Goal: Find specific fact: Find specific fact

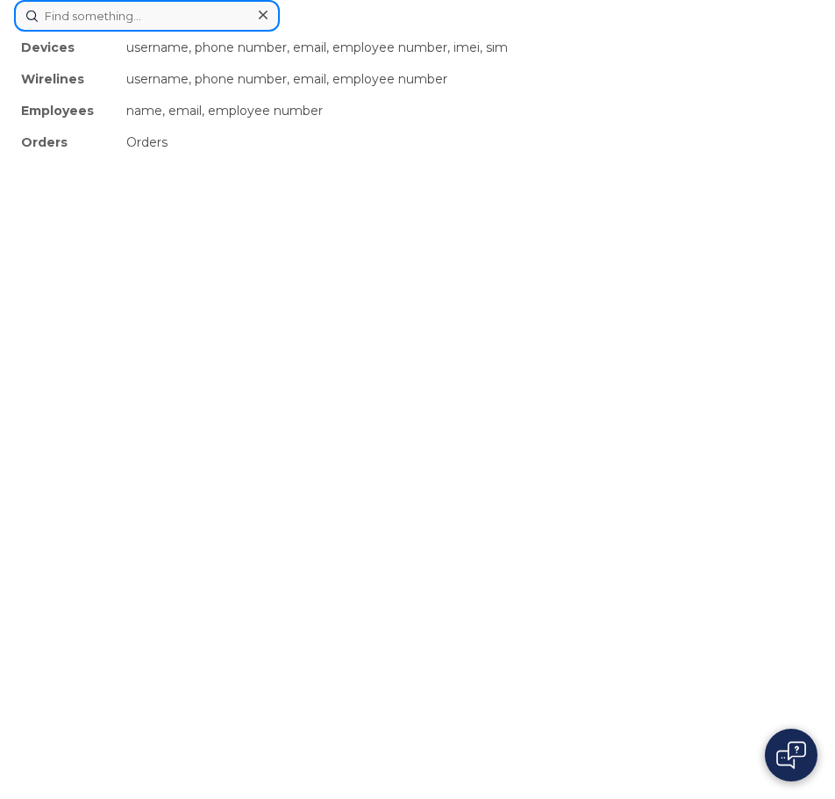
click at [330, 32] on div "Devices username, phone number, email, employee number, imei, sim Wirelines use…" at bounding box center [417, 16] width 807 height 32
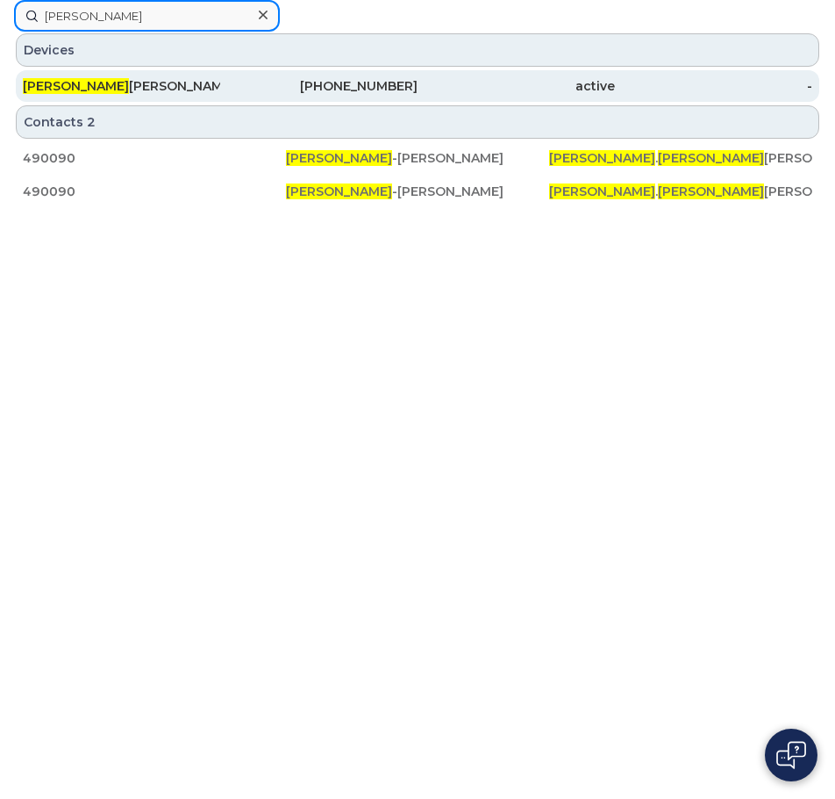
type input "[PERSON_NAME]"
click at [202, 82] on div "[PERSON_NAME]" at bounding box center [121, 86] width 197 height 18
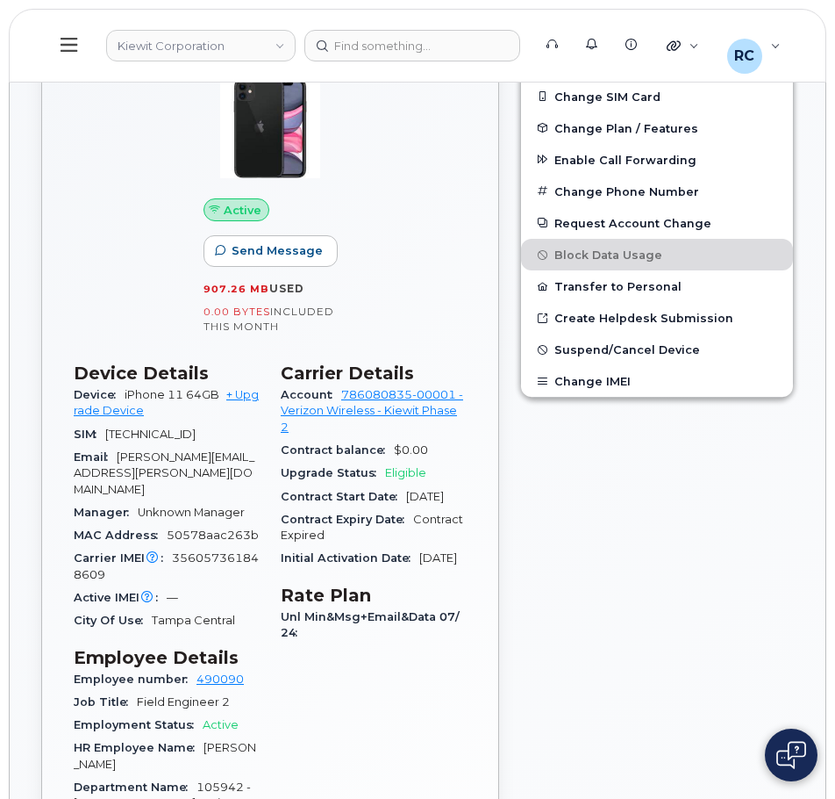
scroll to position [161, 0]
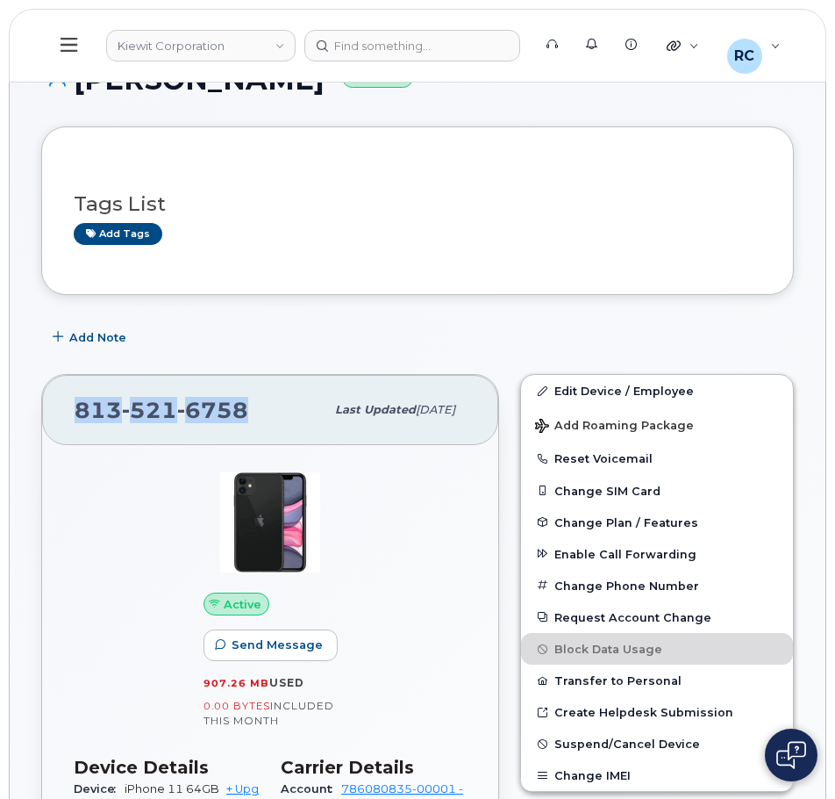
drag, startPoint x: 263, startPoint y: 406, endPoint x: 64, endPoint y: 396, distance: 199.5
click at [64, 396] on div "813 521 6758 Last updated Jul 31, 2025" at bounding box center [270, 410] width 456 height 70
copy span "813 521 6758"
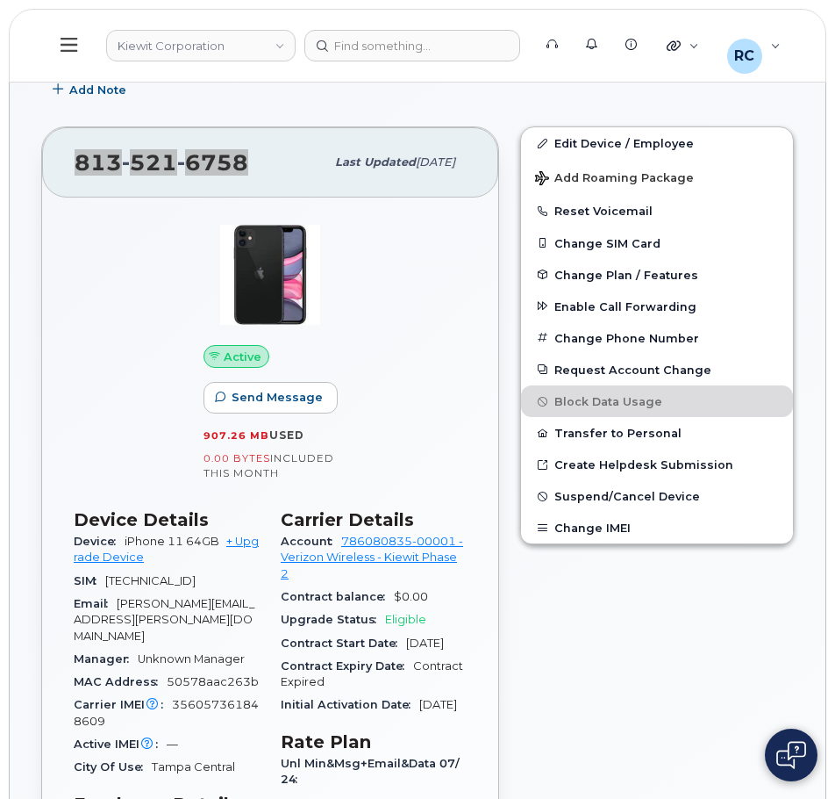
scroll to position [424, 0]
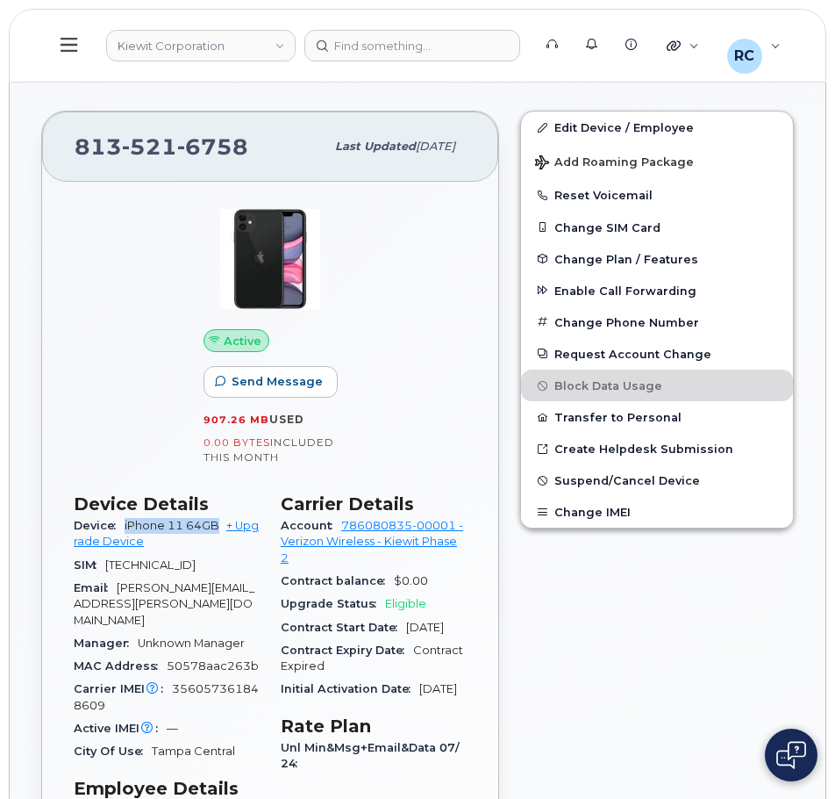
drag, startPoint x: 219, startPoint y: 527, endPoint x: 122, endPoint y: 521, distance: 97.5
click at [122, 521] on div "Device iPhone 11 64GB + Upgrade Device" at bounding box center [167, 533] width 186 height 39
copy span "iPhone 11 64GB"
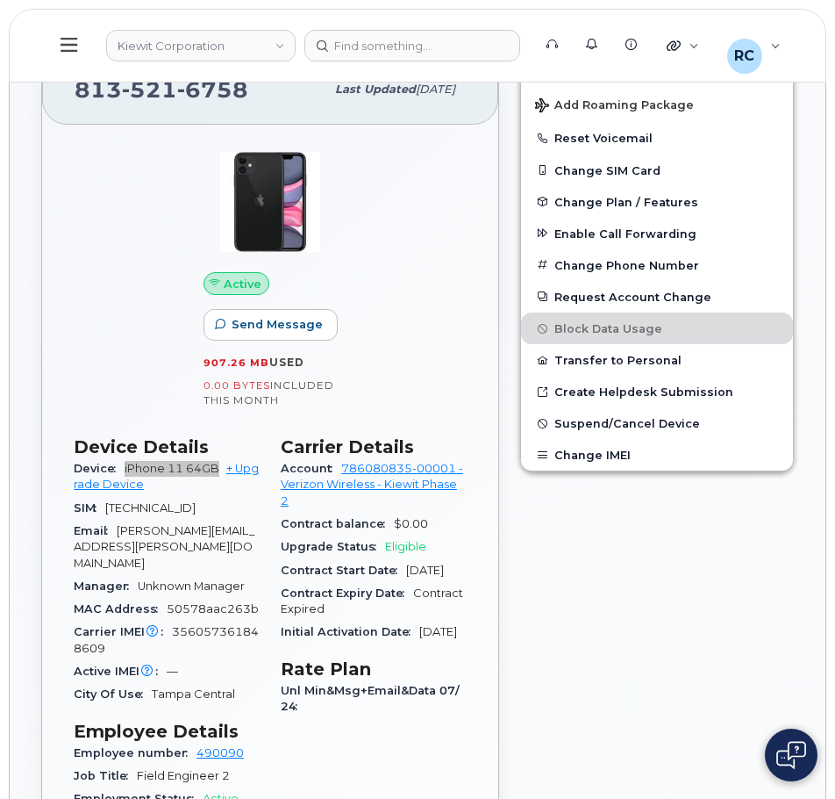
scroll to position [512, 0]
